Goal: Entertainment & Leisure: Consume media (video, audio)

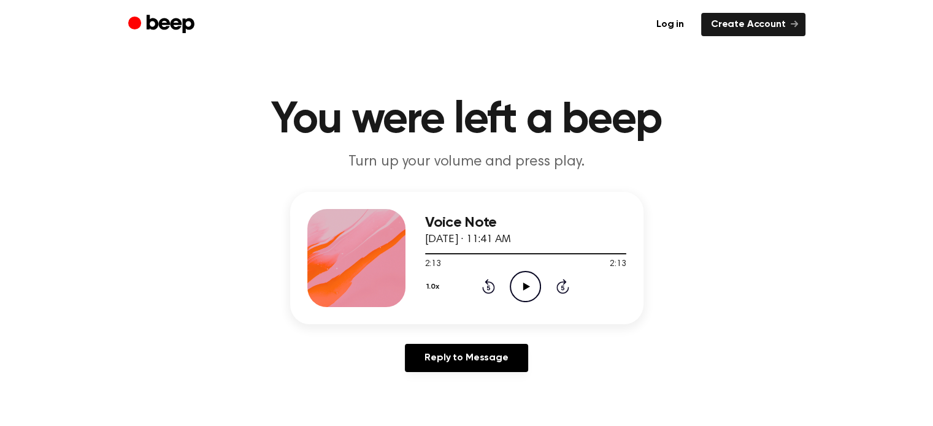
click at [534, 296] on icon "Play Audio" at bounding box center [525, 286] width 31 height 31
click at [525, 287] on icon "Pause Audio" at bounding box center [525, 286] width 31 height 31
click at [535, 284] on icon "Play Audio" at bounding box center [525, 286] width 31 height 31
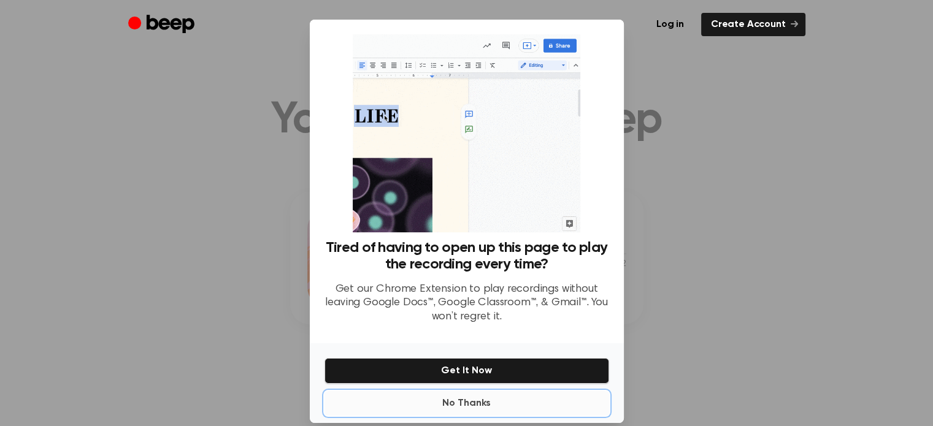
click at [471, 404] on button "No Thanks" at bounding box center [467, 404] width 285 height 25
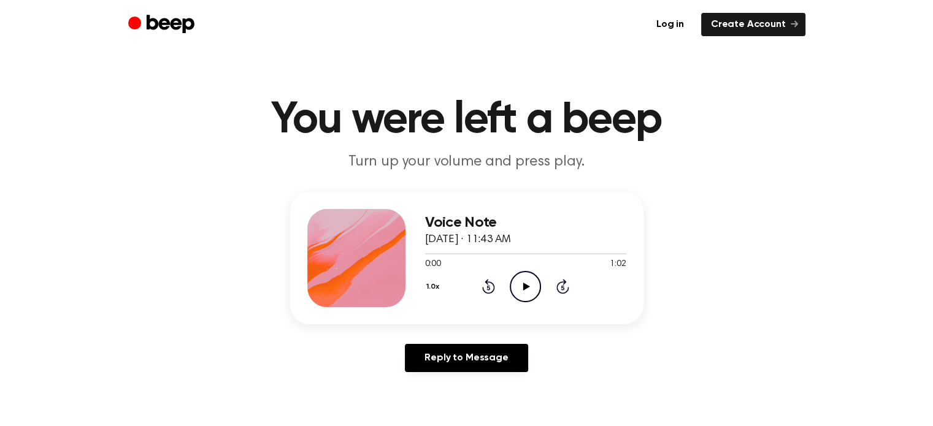
click at [535, 284] on icon "Play Audio" at bounding box center [525, 286] width 31 height 31
click at [519, 285] on icon "Play Audio" at bounding box center [525, 286] width 31 height 31
